Goal: Navigation & Orientation: Find specific page/section

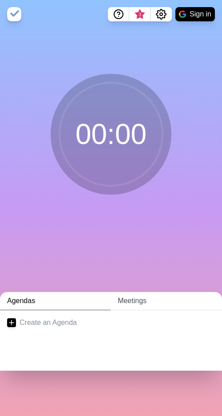
click at [141, 299] on link "Meetings" at bounding box center [167, 301] width 112 height 18
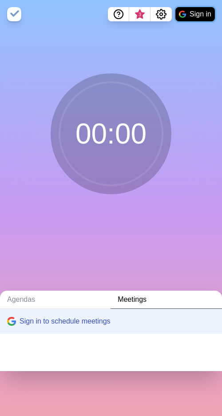
click at [196, 14] on button "Sign in" at bounding box center [196, 14] width 40 height 14
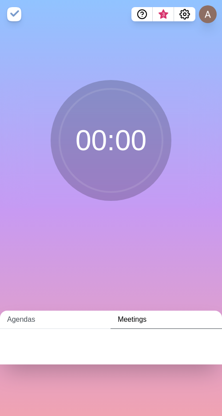
click at [28, 317] on link "Agendas" at bounding box center [55, 320] width 111 height 18
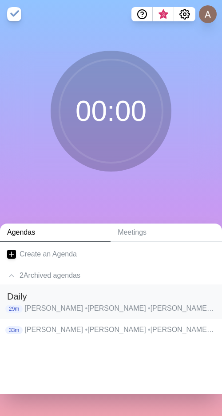
click at [50, 310] on p "[PERSON_NAME] • [PERSON_NAME] [PERSON_NAME] • [PERSON_NAME] • [PERSON_NAME] • […" at bounding box center [119, 308] width 191 height 11
